Goal: Information Seeking & Learning: Check status

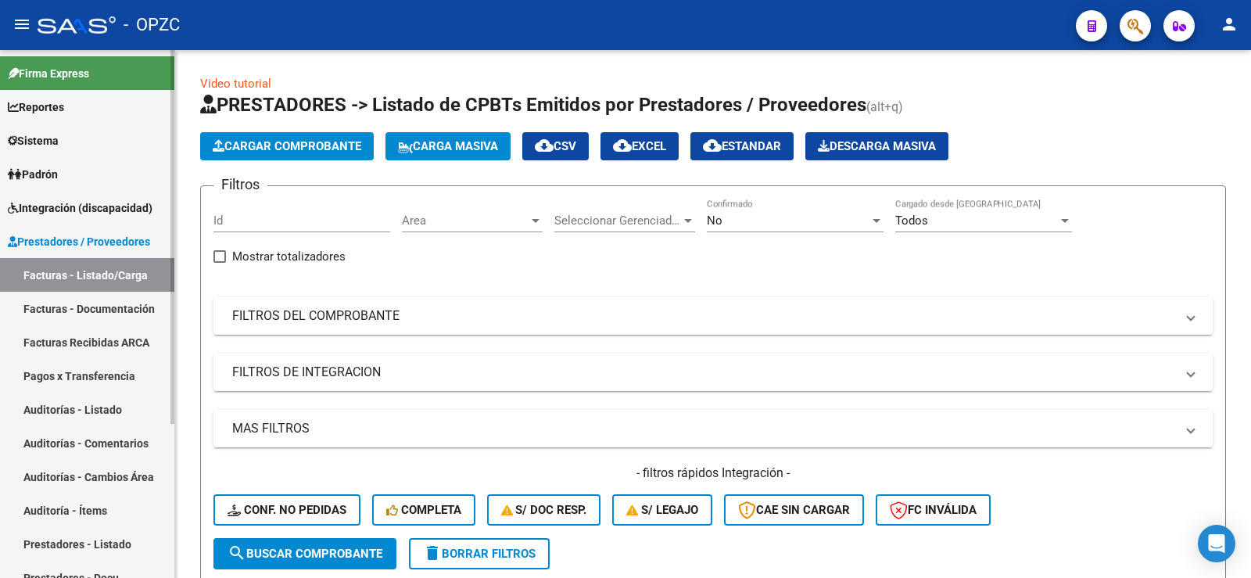
click at [67, 171] on link "Padrón" at bounding box center [87, 174] width 174 height 34
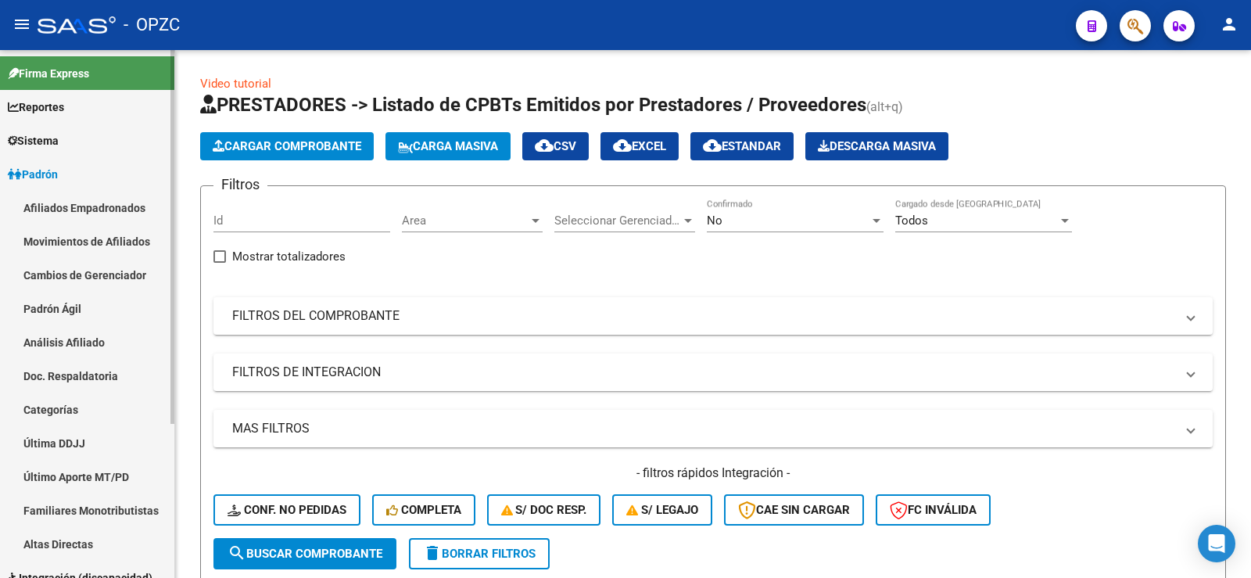
click at [79, 209] on link "Afiliados Empadronados" at bounding box center [87, 208] width 174 height 34
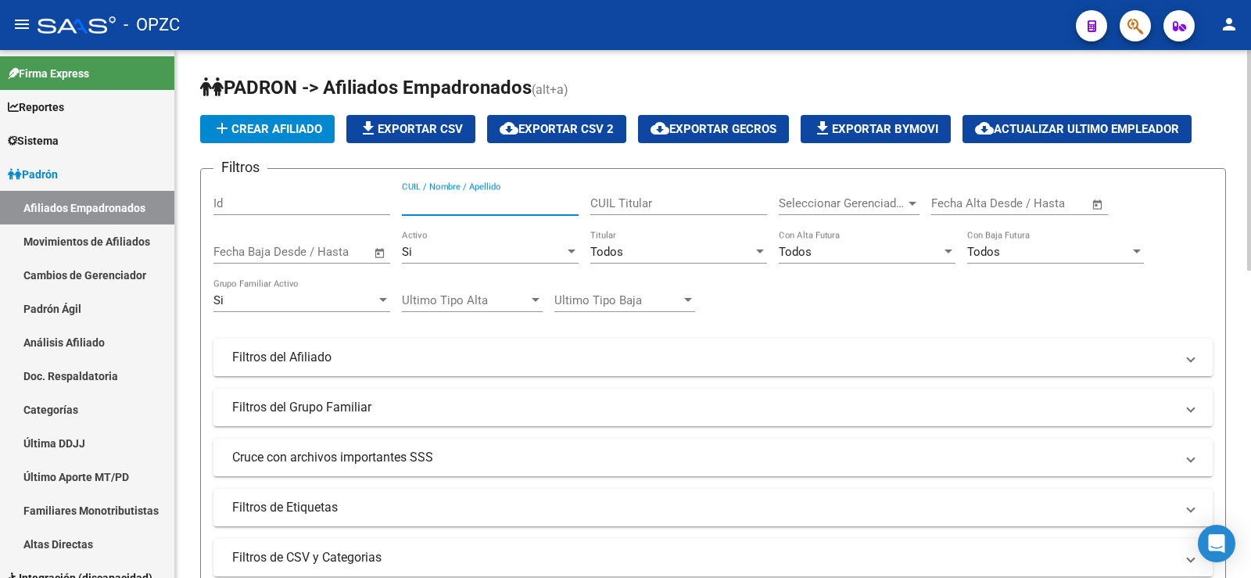
click at [445, 203] on input "CUIL / Nombre / Apellido" at bounding box center [490, 203] width 177 height 14
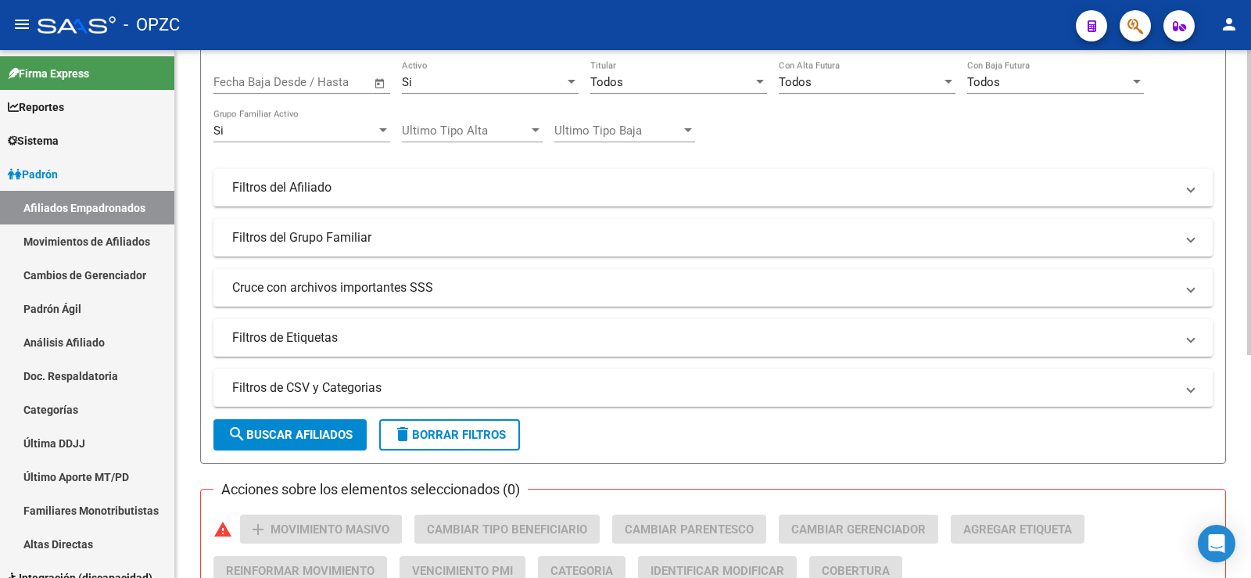
scroll to position [385, 0]
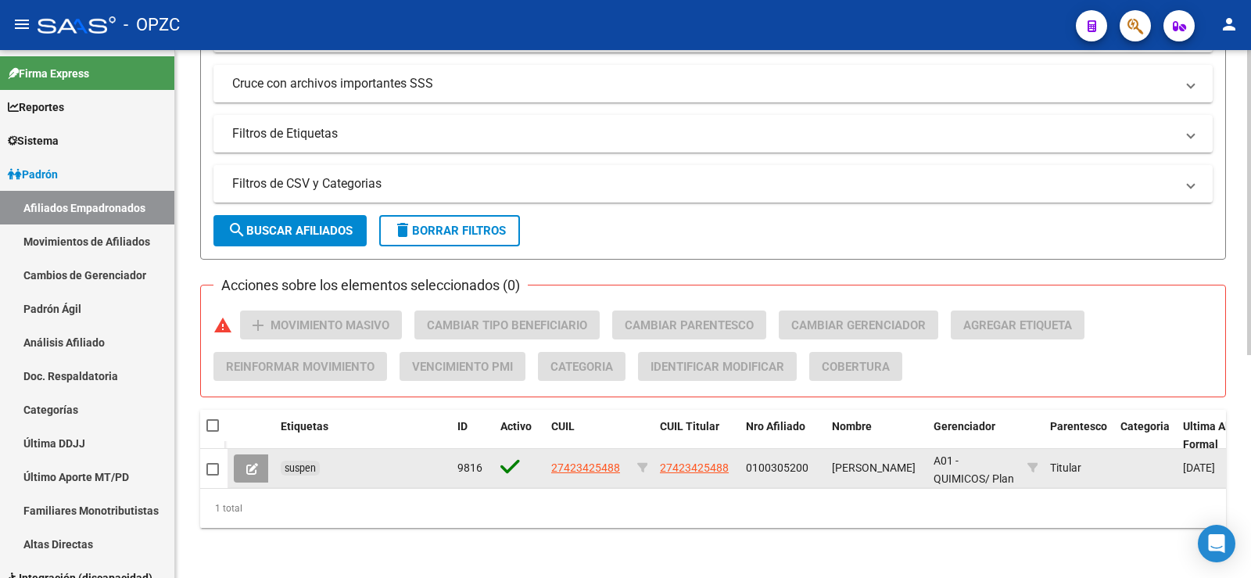
type input "[PERSON_NAME]"
drag, startPoint x: 621, startPoint y: 454, endPoint x: 548, endPoint y: 452, distance: 73.5
click at [548, 452] on datatable-body-cell "27423425488" at bounding box center [588, 468] width 86 height 38
copy span "27423425488"
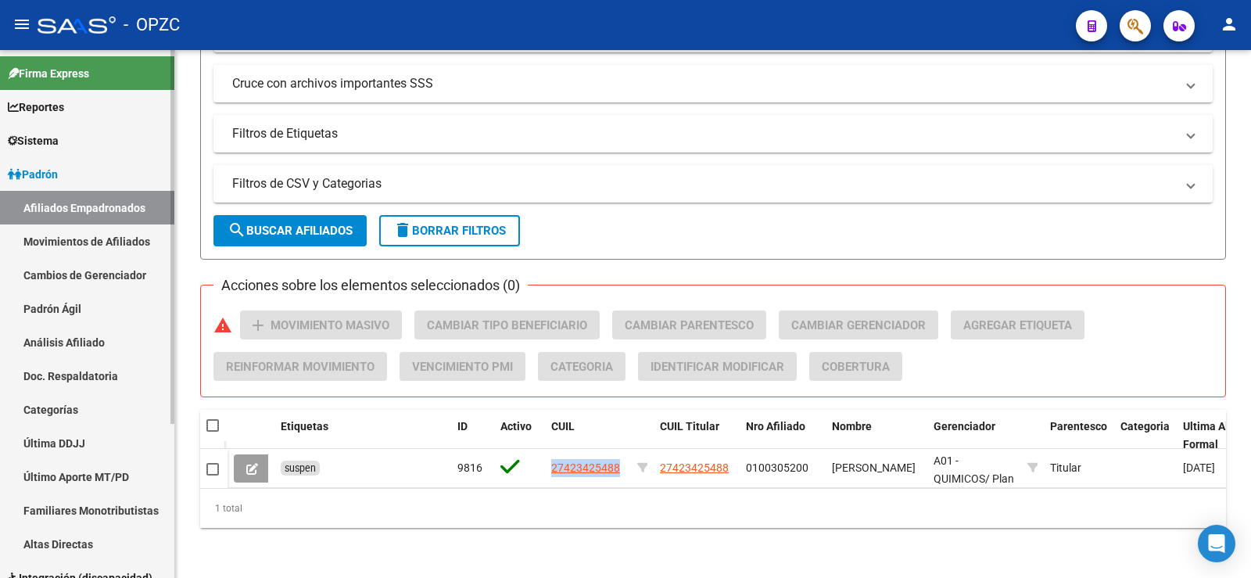
click at [89, 338] on link "Análisis Afiliado" at bounding box center [87, 342] width 174 height 34
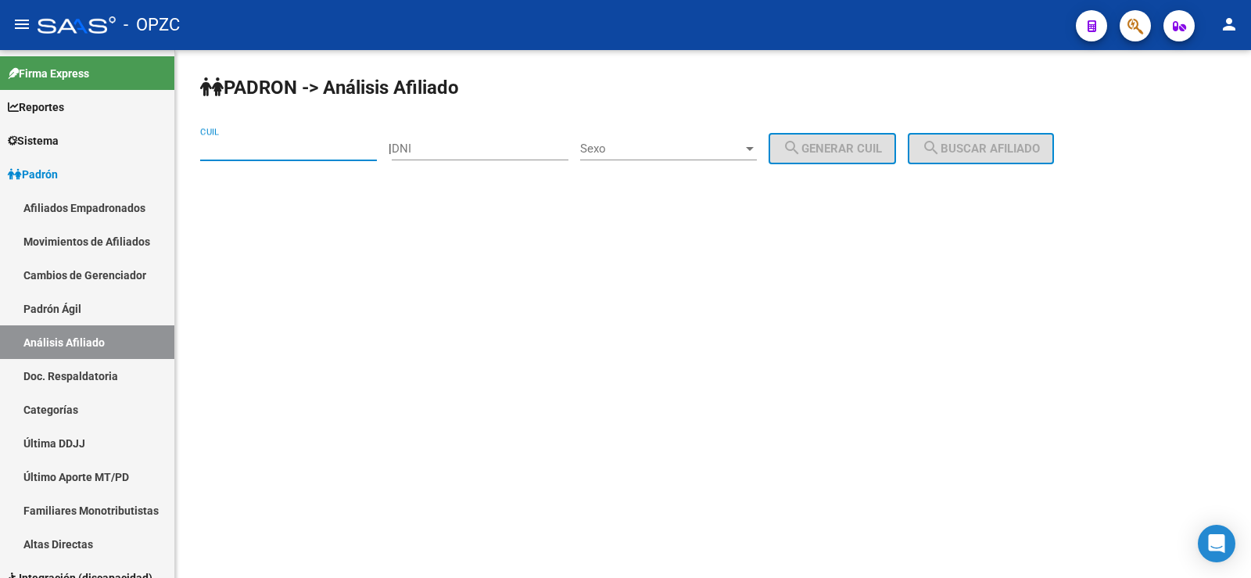
paste input "27-42342548-8"
type input "27-42342548-8"
click at [965, 145] on span "search Buscar afiliado" at bounding box center [981, 148] width 118 height 14
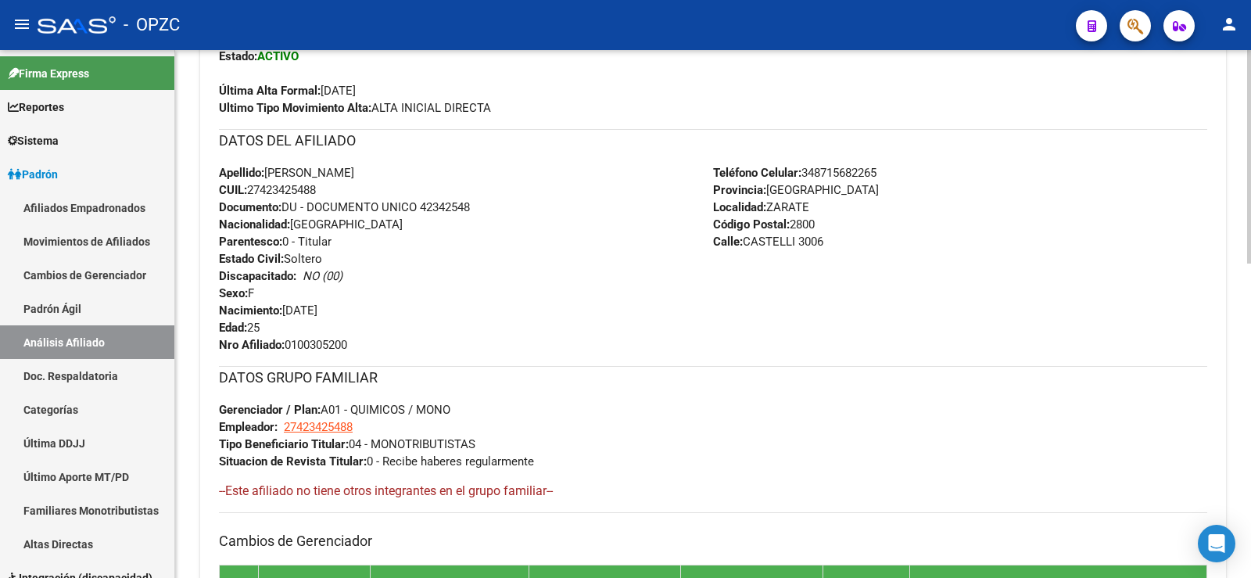
scroll to position [778, 0]
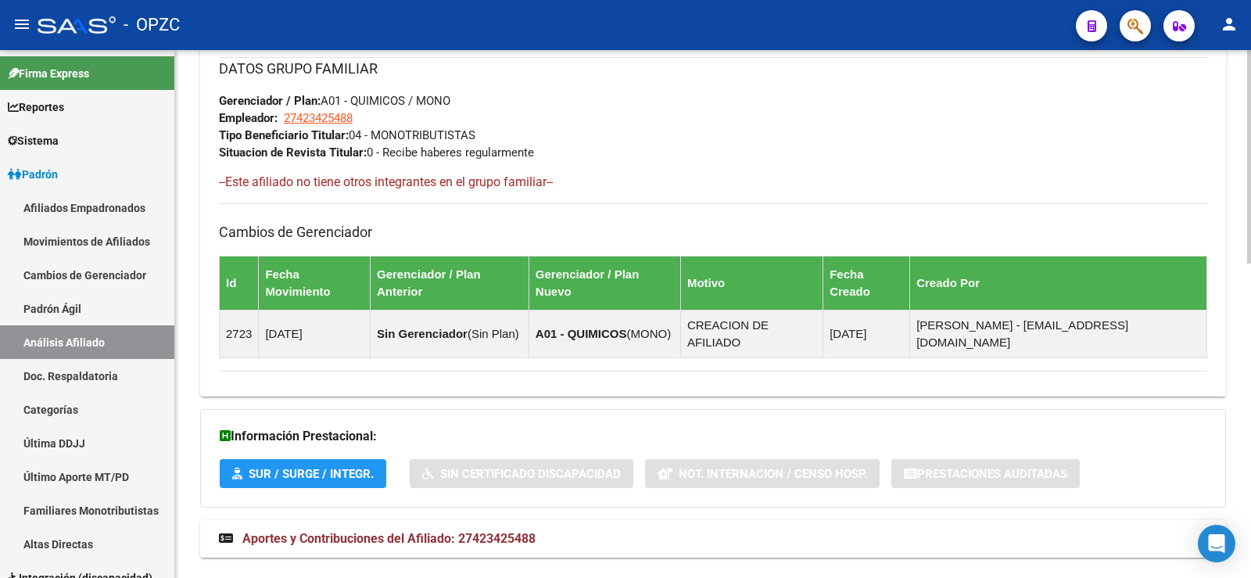
click at [439, 531] on span "Aportes y Contribuciones del Afiliado: 27423425488" at bounding box center [388, 538] width 293 height 15
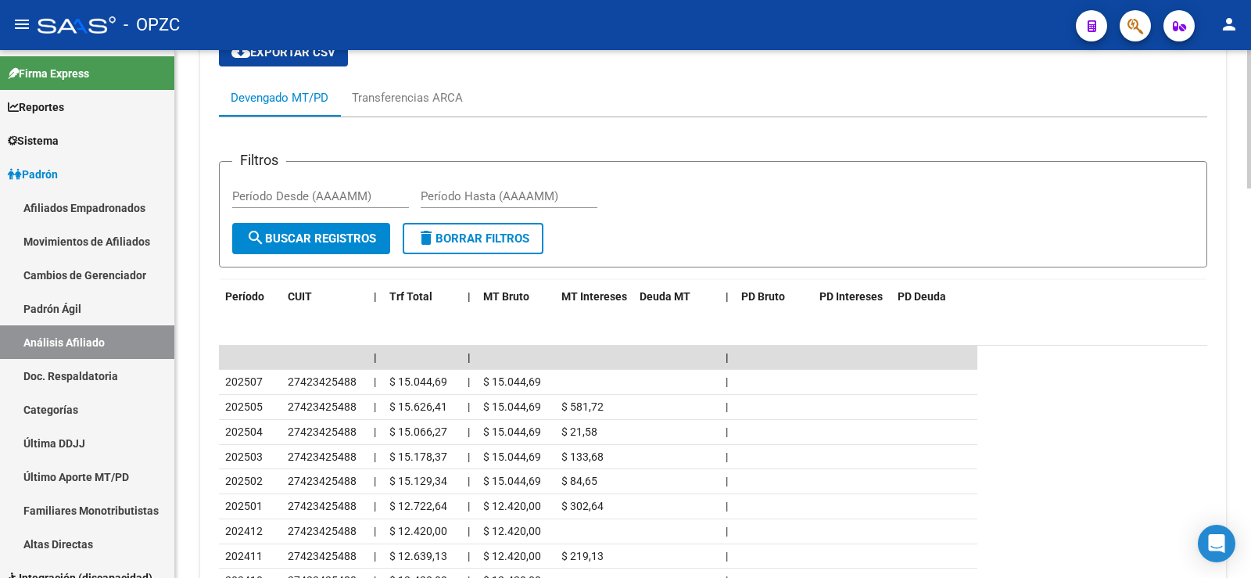
scroll to position [1325, 0]
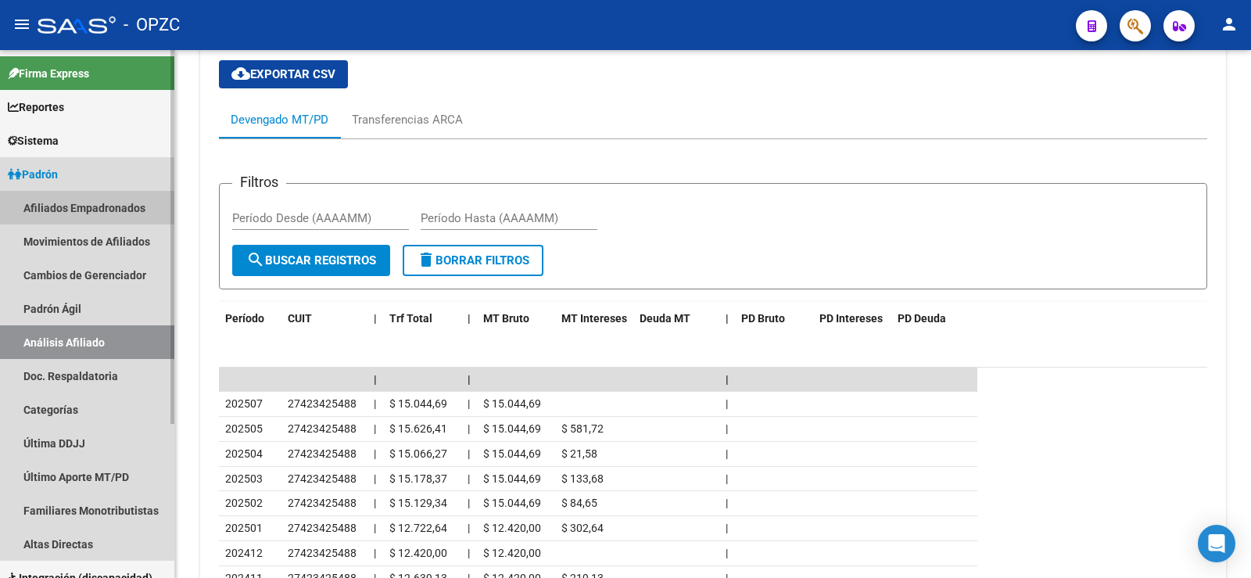
click at [87, 199] on link "Afiliados Empadronados" at bounding box center [87, 208] width 174 height 34
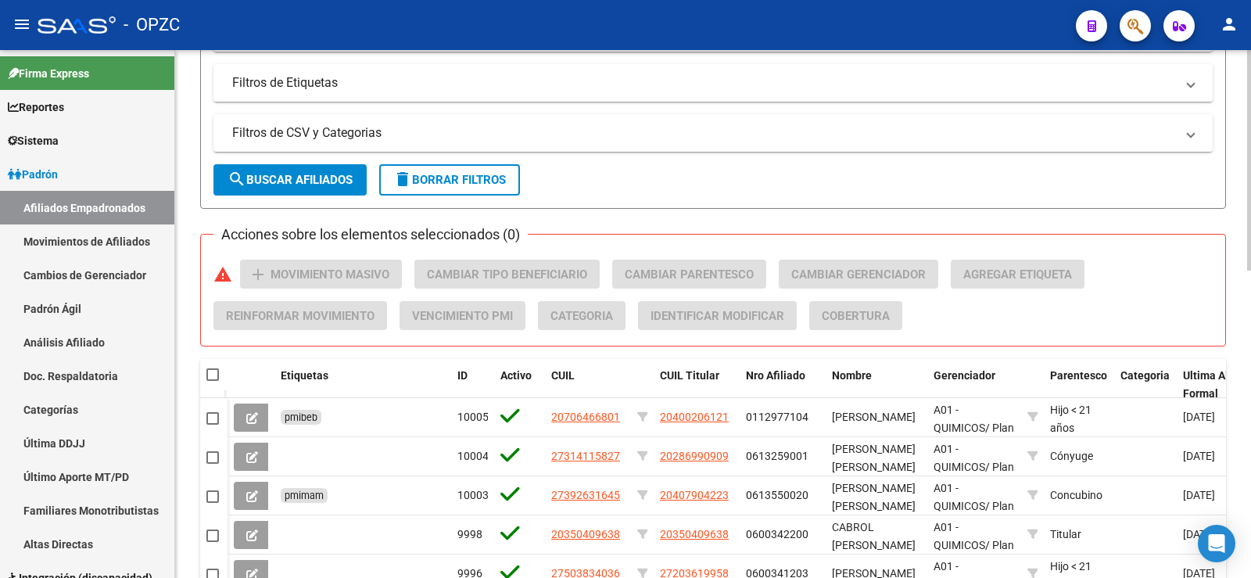
scroll to position [34, 0]
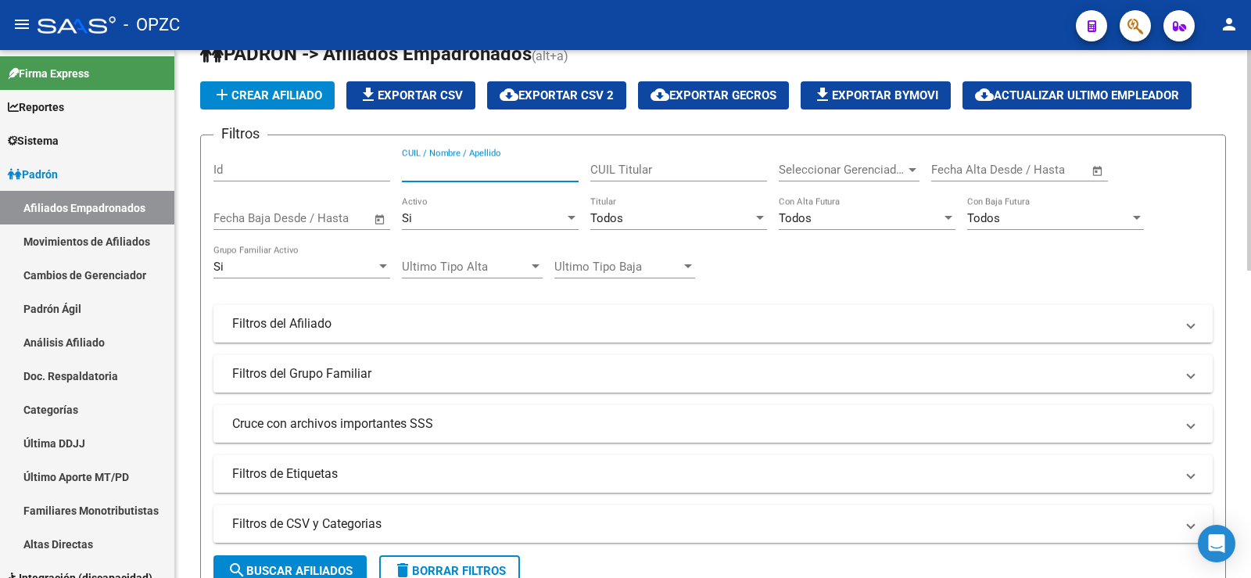
click at [532, 165] on input "CUIL / Nombre / Apellido" at bounding box center [490, 170] width 177 height 14
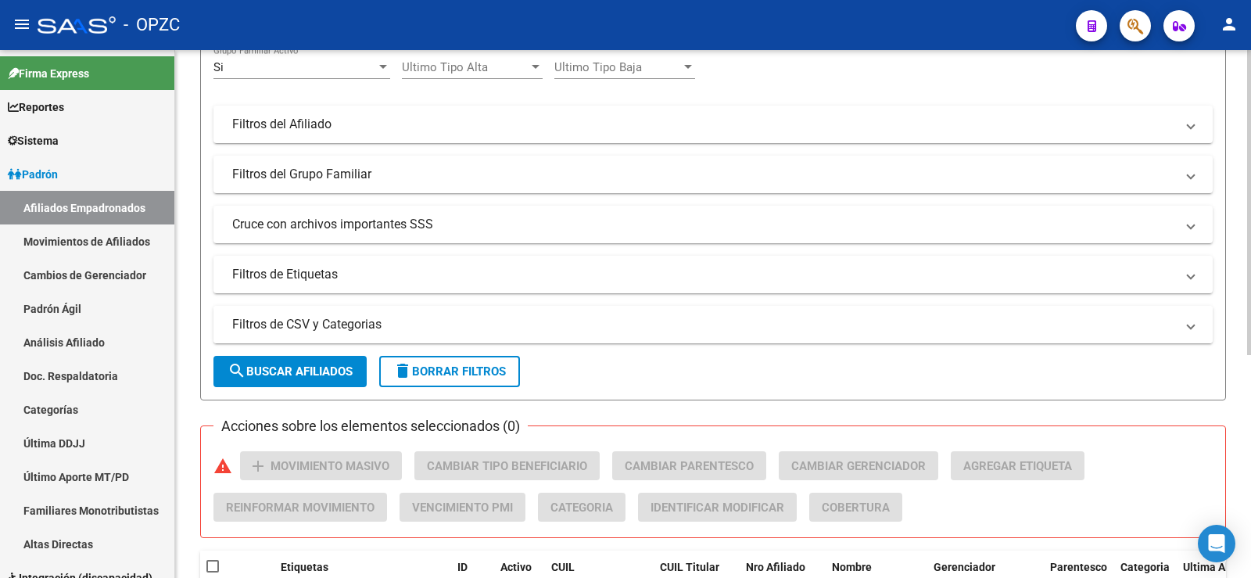
scroll to position [234, 0]
type input "marabe"
click at [506, 366] on span "delete Borrar Filtros" at bounding box center [449, 370] width 113 height 14
